Goal: Task Accomplishment & Management: Use online tool/utility

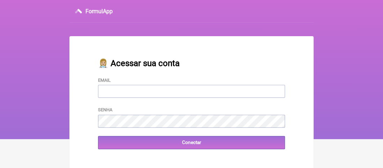
click at [109, 95] on input "Email" at bounding box center [191, 91] width 187 height 13
type input "[EMAIL_ADDRESS][DOMAIN_NAME]"
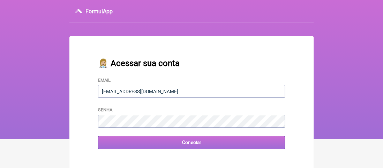
click at [123, 142] on input "Conectar" at bounding box center [191, 142] width 187 height 13
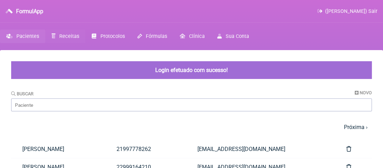
click at [65, 36] on span "Receitas" at bounding box center [69, 36] width 20 height 6
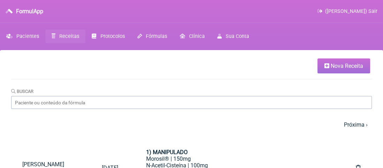
click at [341, 68] on span "Nova Receita" at bounding box center [347, 66] width 32 height 7
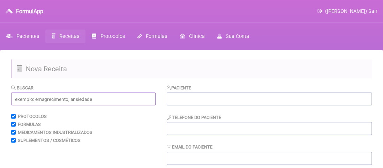
click at [36, 100] on input "text" at bounding box center [83, 99] width 144 height 13
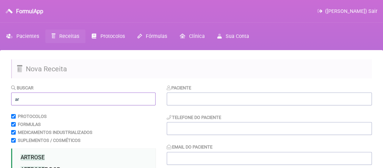
type input "a"
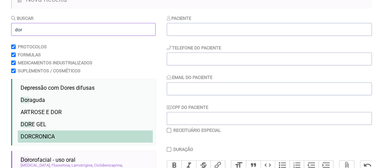
type input "dor"
click at [45, 138] on span "DOR CRONICA" at bounding box center [38, 137] width 34 height 7
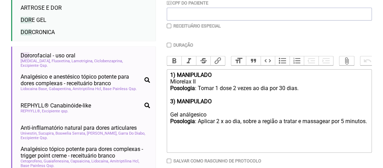
scroll to position [139, 0]
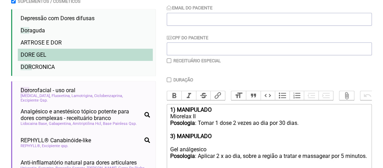
click at [32, 55] on span "DOR" at bounding box center [26, 55] width 11 height 7
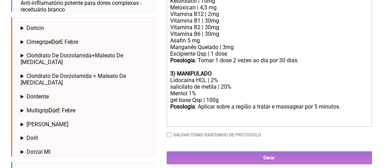
scroll to position [314, 0]
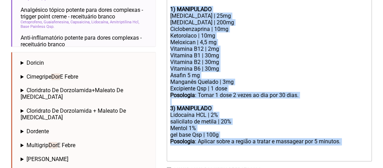
drag, startPoint x: 169, startPoint y: 21, endPoint x: 213, endPoint y: 161, distance: 147.1
click at [213, 161] on trix-editor "1) MANIPULADO Miorelax II Posologia : Tomar 1 dose 2 vezes ao dia por 30 dias. …" at bounding box center [269, 46] width 205 height 232
type trix-editor "<lor><ipsumd>6) SITAMETCON</adipis></eli><sed>Doeiusmo TE</inc><utl><etdolo>Mag…"
copy trix-editor "1) MANIPULADO [MEDICAL_DATA] | 25mg [MEDICAL_DATA] | 200mg Ciclobenzaprina | 10…"
